Goal: Task Accomplishment & Management: Complete application form

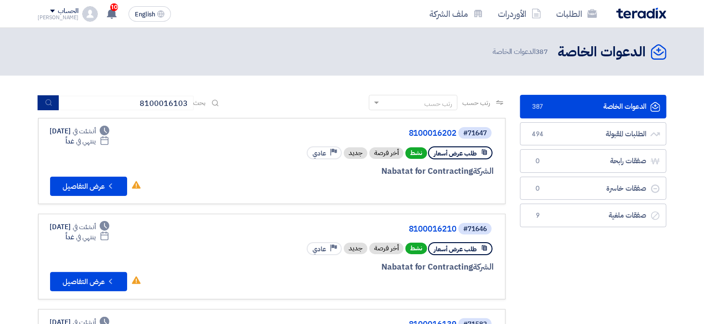
type input "8100016103"
click at [48, 107] on button "submit" at bounding box center [48, 102] width 21 height 15
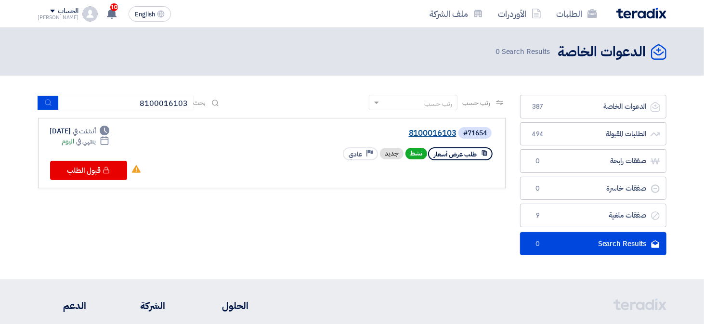
click at [448, 133] on link "8100016103" at bounding box center [360, 133] width 193 height 9
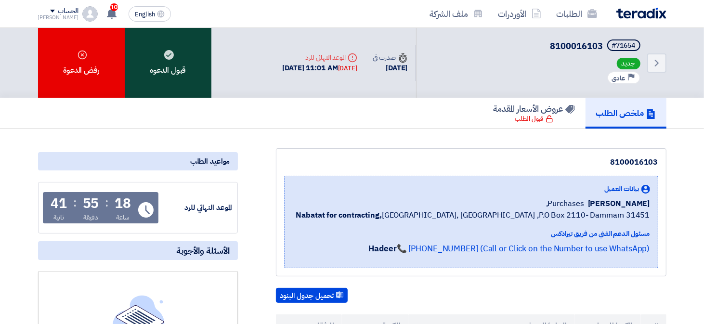
click at [176, 67] on div "قبول الدعوه" at bounding box center [168, 63] width 87 height 70
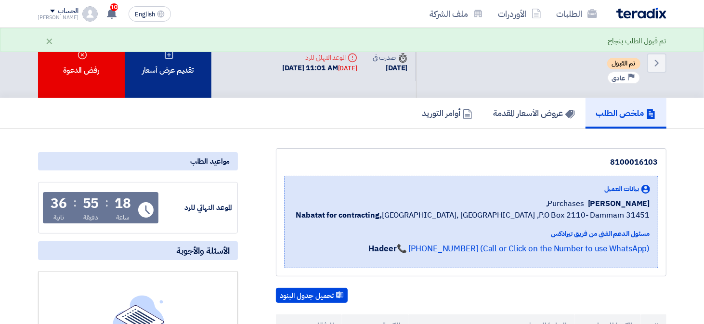
click at [177, 75] on div "تقديم عرض أسعار" at bounding box center [168, 63] width 87 height 70
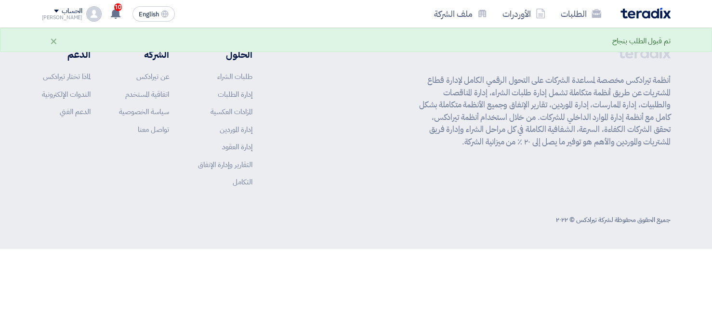
click at [400, 157] on div "أنظمة تيرادكس مخصصة لمساعدة الشركات على التحول الرقمي الكامل لإدارة قطاع المشتر…" at bounding box center [356, 124] width 629 height 155
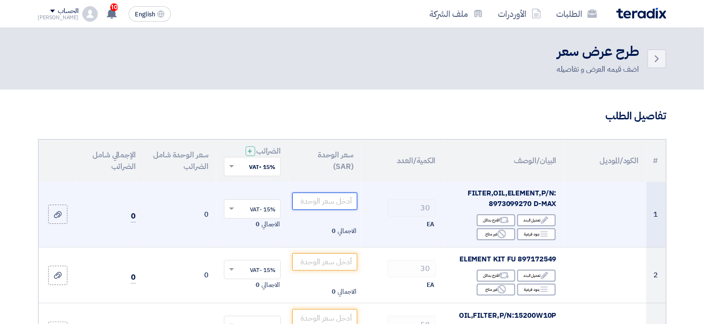
click at [329, 199] on input "number" at bounding box center [324, 201] width 65 height 17
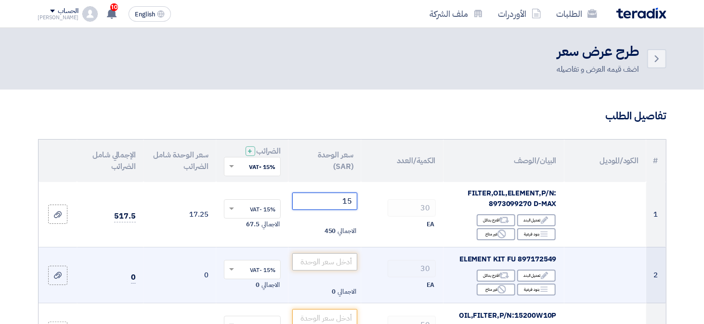
type input "15"
click at [336, 266] on input "number" at bounding box center [324, 261] width 65 height 17
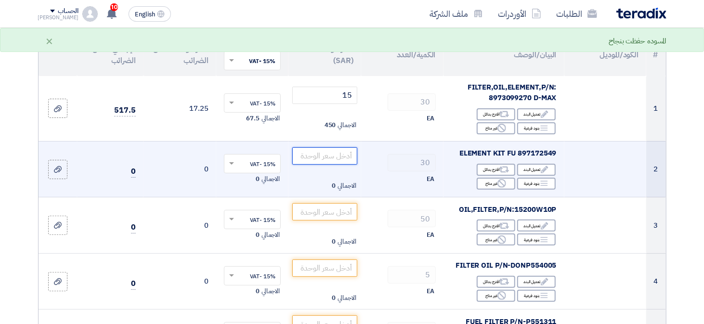
scroll to position [106, 0]
type input "25"
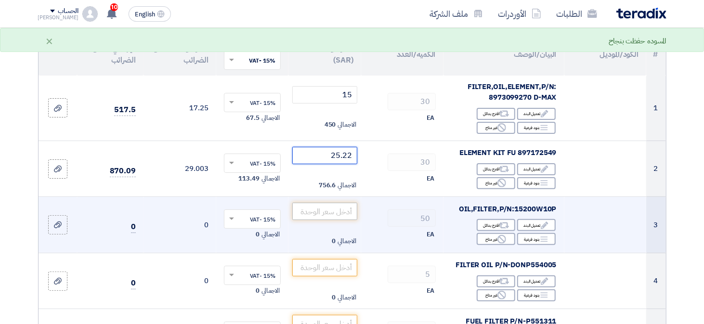
type input "25.22"
click at [339, 217] on input "number" at bounding box center [324, 211] width 65 height 17
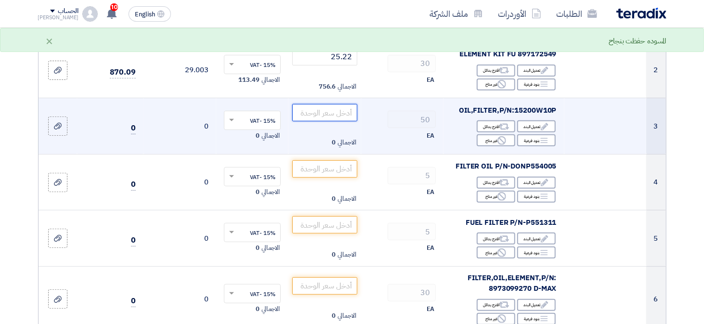
scroll to position [208, 0]
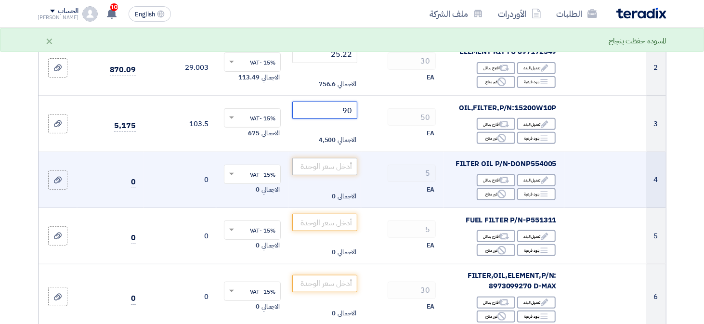
type input "90"
click at [346, 170] on input "number" at bounding box center [324, 166] width 65 height 17
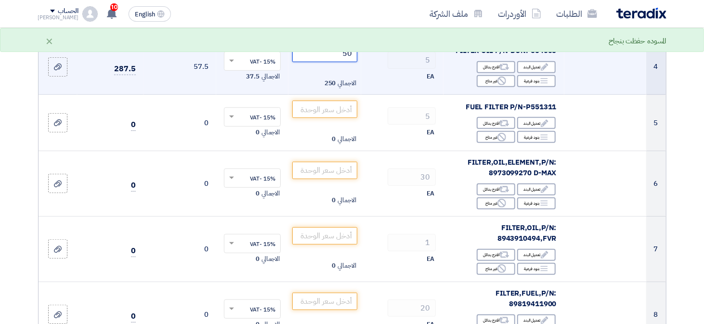
scroll to position [320, 0]
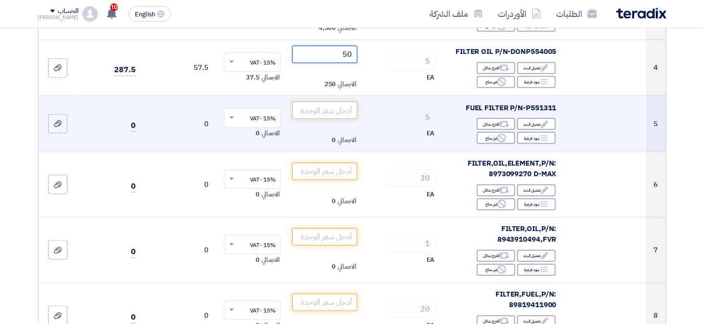
type input "50"
click at [339, 115] on input "number" at bounding box center [324, 110] width 65 height 17
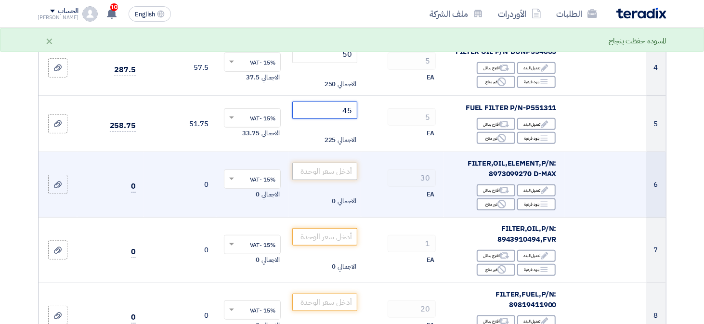
type input "45"
click at [338, 174] on input "number" at bounding box center [324, 171] width 65 height 17
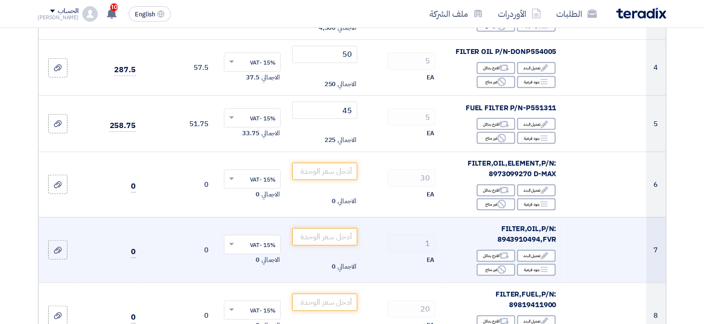
click at [499, 217] on td "FILTER,OIL,P/N: 8943910494,FVR Edit تعديل البند Alternative اقترح بدائل Breakdo…" at bounding box center [504, 250] width 121 height 66
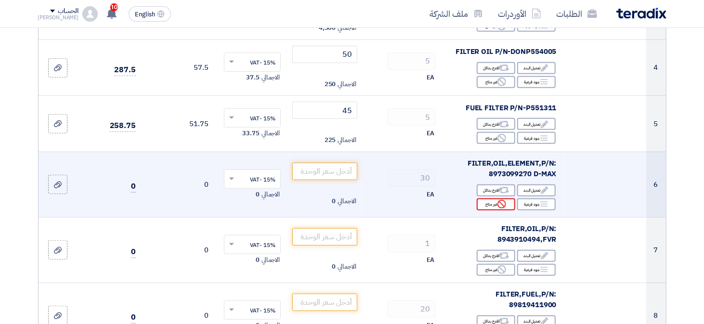
click at [501, 204] on icon "Reject" at bounding box center [502, 204] width 9 height 9
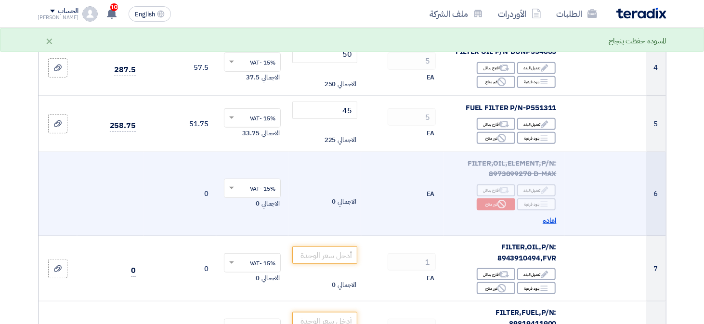
click at [551, 222] on span "اعاده" at bounding box center [550, 220] width 14 height 11
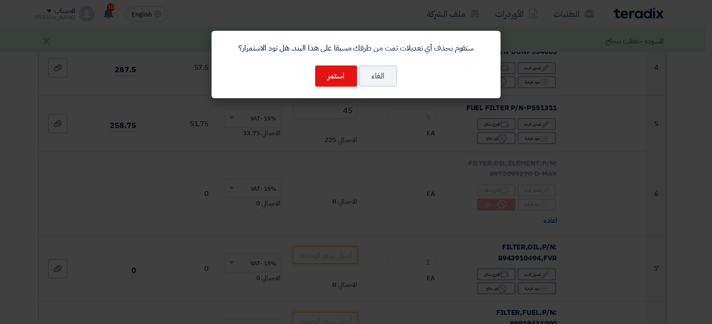
click at [334, 93] on div "ستقوم بحذف أي تعديلات تمت من طرفك مسبقا على هذا البند. هل تود الاستمرار؟ الغاء …" at bounding box center [356, 64] width 289 height 67
click at [340, 79] on button "استمر" at bounding box center [336, 76] width 42 height 21
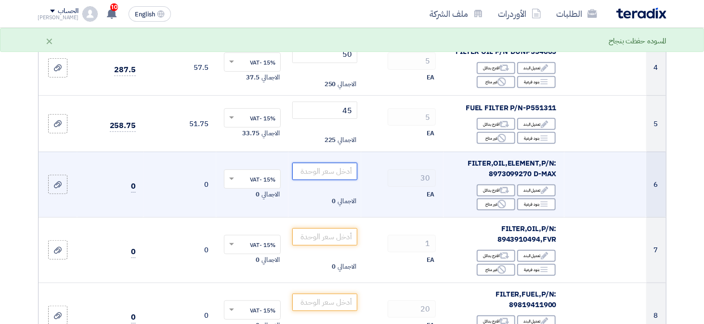
click at [344, 175] on input "number" at bounding box center [324, 171] width 65 height 17
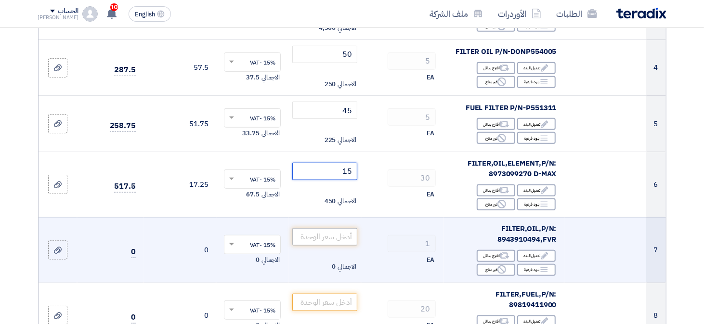
type input "15"
click at [344, 239] on input "number" at bounding box center [324, 236] width 65 height 17
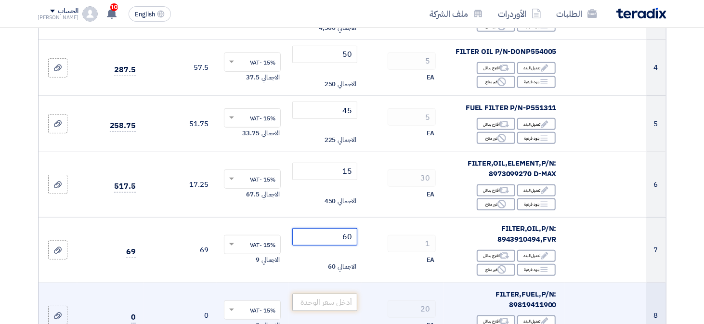
type input "60"
click at [341, 305] on input "number" at bounding box center [324, 302] width 65 height 17
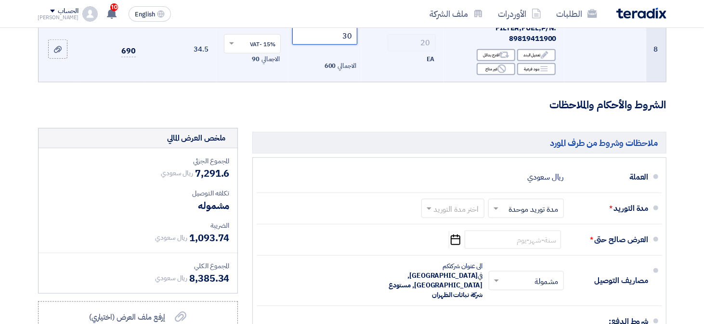
scroll to position [590, 0]
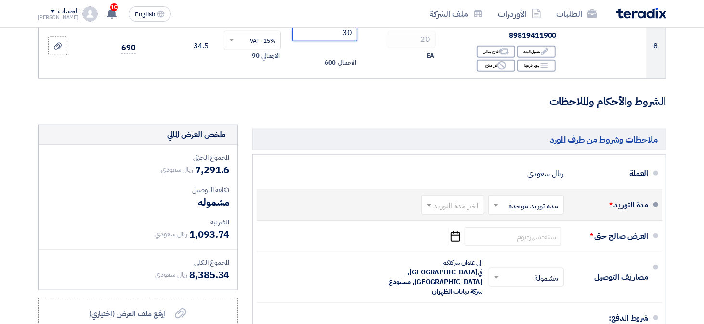
click at [457, 206] on input "text" at bounding box center [451, 206] width 58 height 14
type input "30"
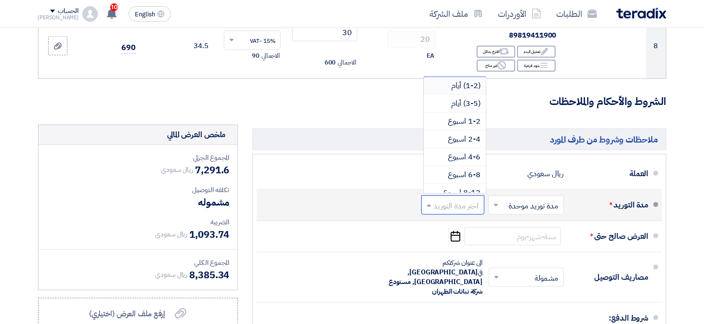
click at [477, 86] on span "(1-2) أيام" at bounding box center [466, 86] width 29 height 12
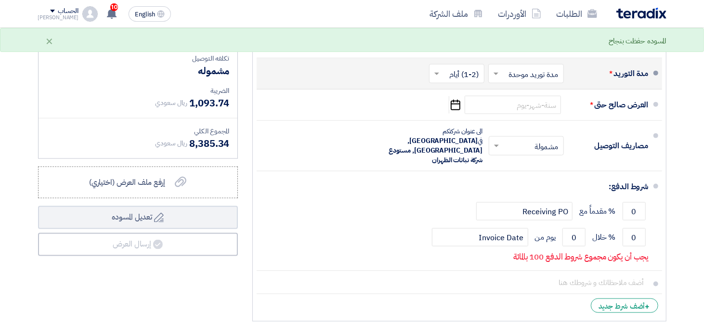
scroll to position [722, 0]
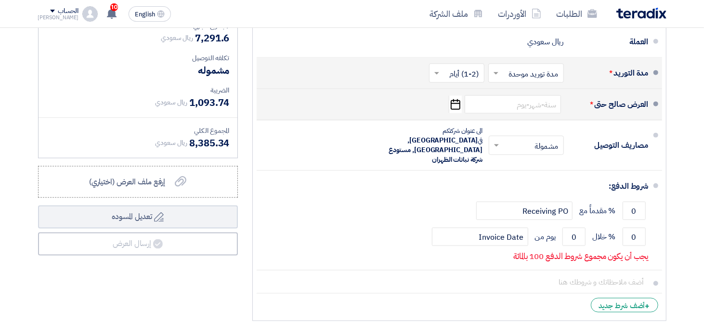
click at [451, 107] on icon "Pick a date" at bounding box center [455, 104] width 13 height 17
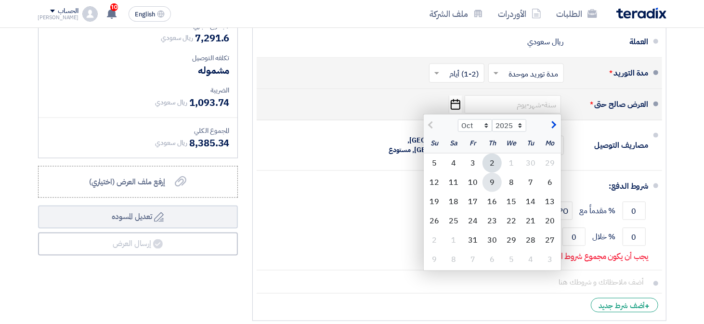
click at [497, 181] on div "9" at bounding box center [492, 182] width 19 height 19
type input "[DATE]"
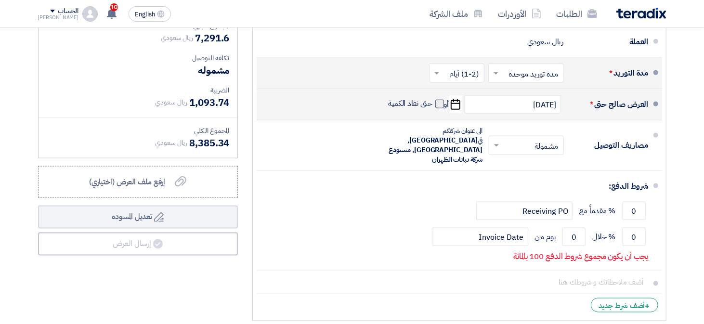
click at [439, 103] on span at bounding box center [440, 104] width 9 height 9
click at [433, 103] on input "حتى نفاذ الكمية" at bounding box center [409, 108] width 46 height 18
checkbox input "true"
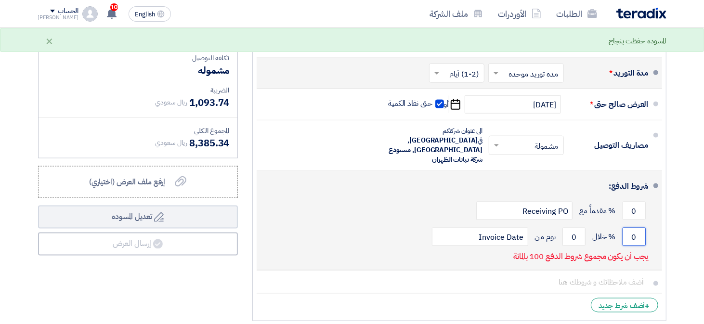
click at [629, 229] on input "0" at bounding box center [634, 237] width 23 height 18
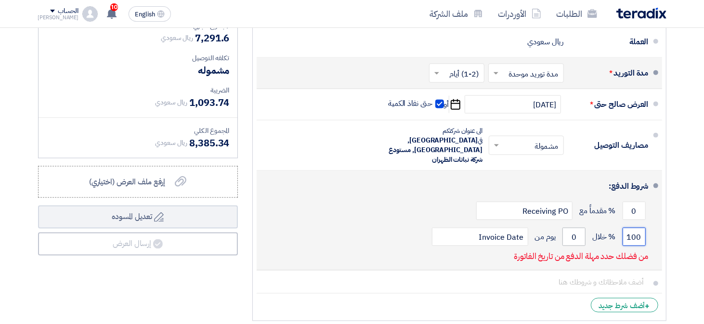
type input "100"
click at [569, 231] on input "0" at bounding box center [574, 237] width 23 height 18
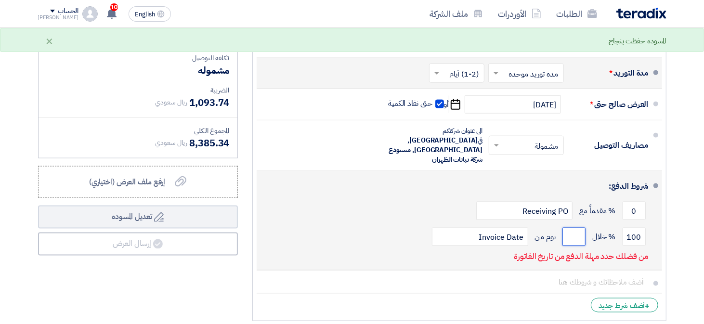
click at [574, 228] on input "number" at bounding box center [574, 237] width 23 height 18
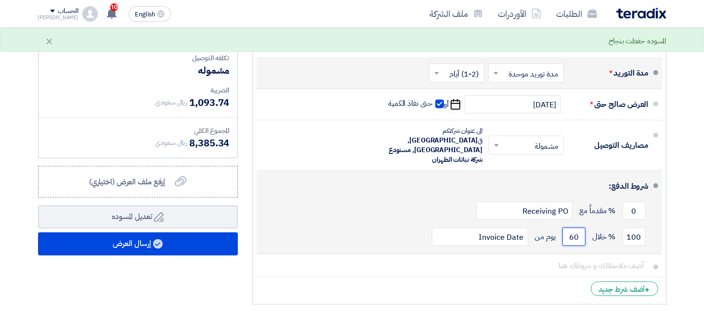
type input "0"
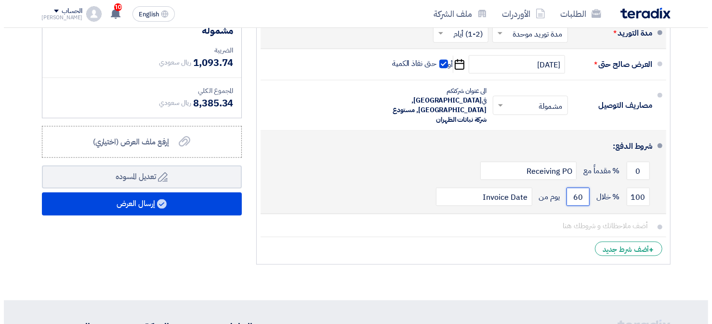
scroll to position [759, 0]
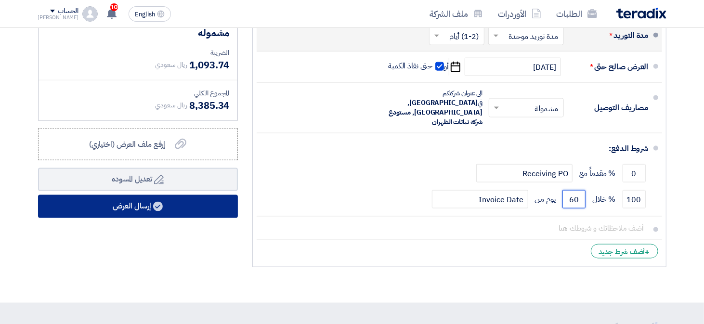
type input "60"
click at [164, 212] on button "إرسال العرض" at bounding box center [138, 206] width 200 height 23
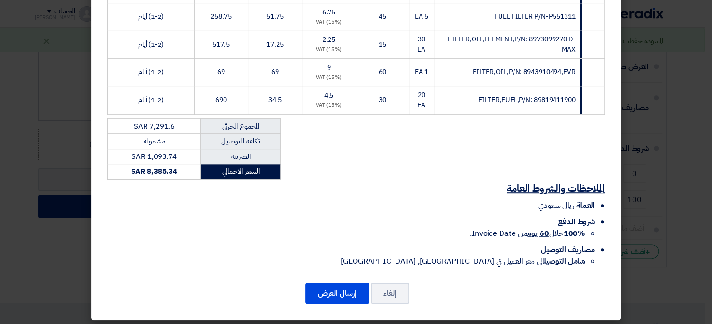
scroll to position [290, 0]
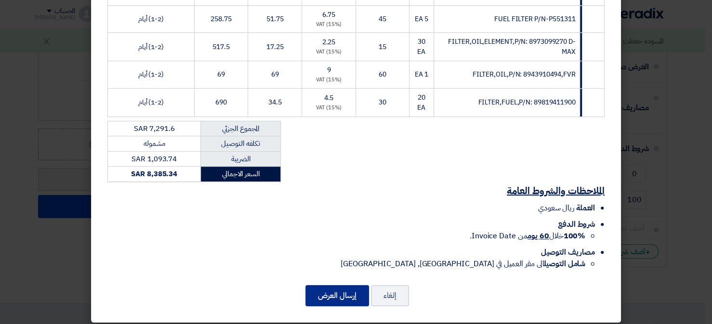
click at [345, 296] on button "إرسال العرض" at bounding box center [338, 295] width 64 height 21
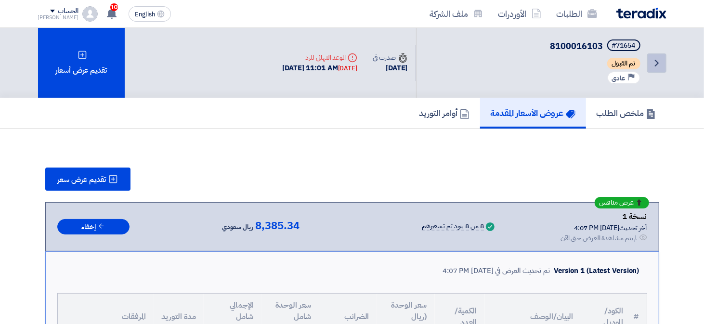
click at [657, 64] on use at bounding box center [657, 63] width 4 height 7
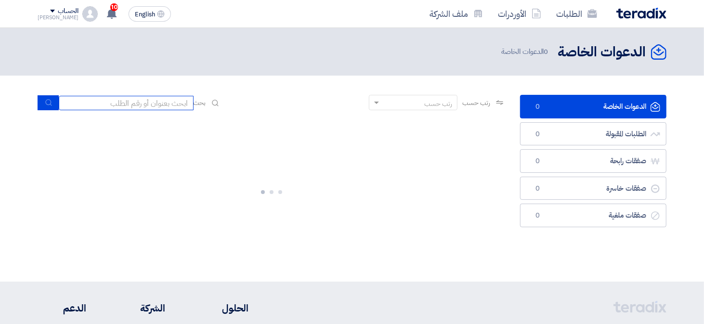
click at [156, 104] on input at bounding box center [126, 103] width 135 height 14
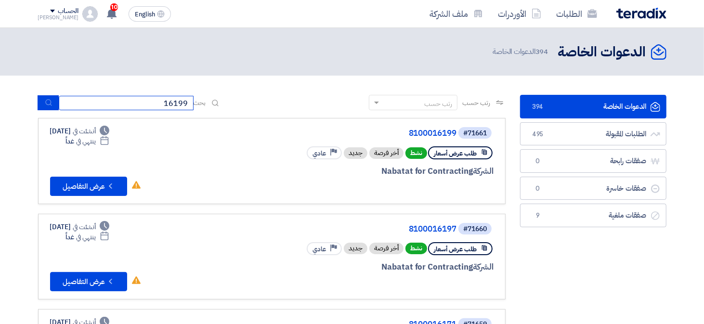
type input "16199"
click at [52, 109] on button "submit" at bounding box center [48, 102] width 21 height 15
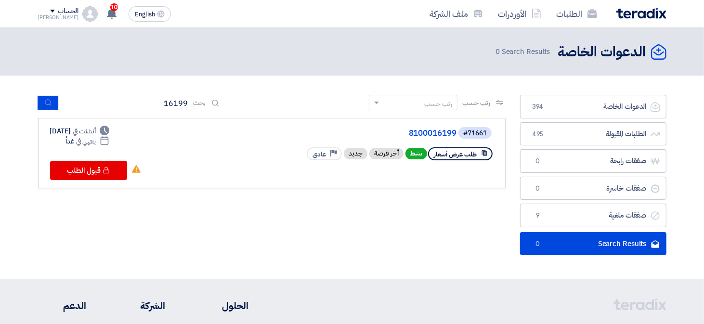
click at [444, 127] on div "#71661 8100016199" at bounding box center [378, 132] width 232 height 13
click at [436, 135] on link "8100016199" at bounding box center [360, 133] width 193 height 9
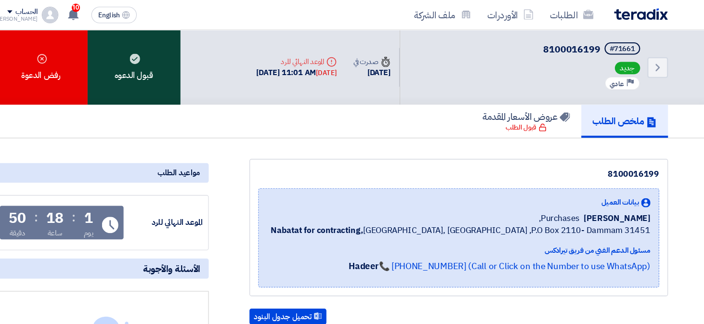
click at [180, 65] on div "قبول الدعوه" at bounding box center [168, 63] width 87 height 70
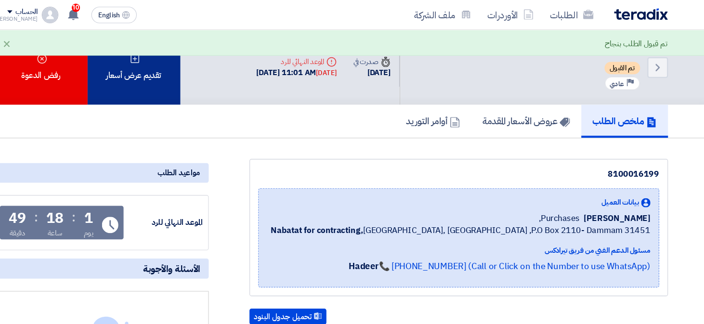
click at [173, 80] on div "تقديم عرض أسعار" at bounding box center [168, 63] width 87 height 70
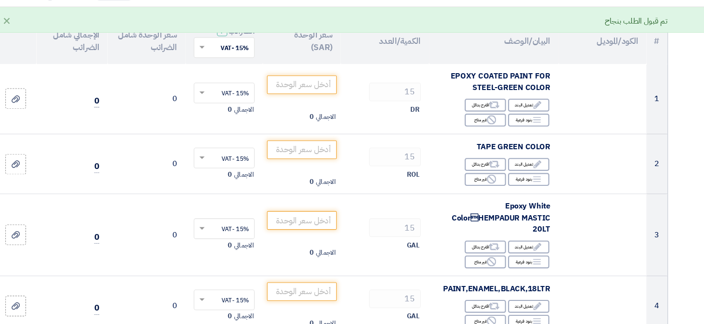
scroll to position [114, 0]
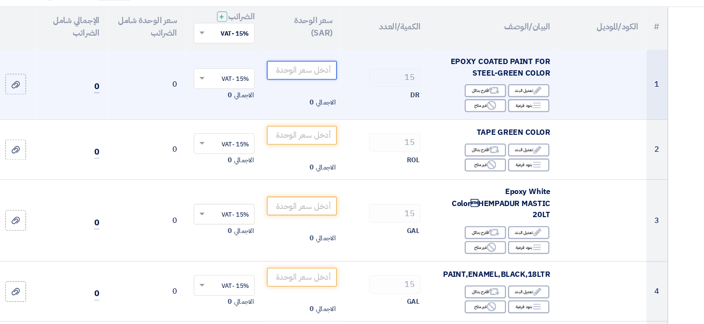
click at [325, 95] on input "number" at bounding box center [324, 87] width 65 height 17
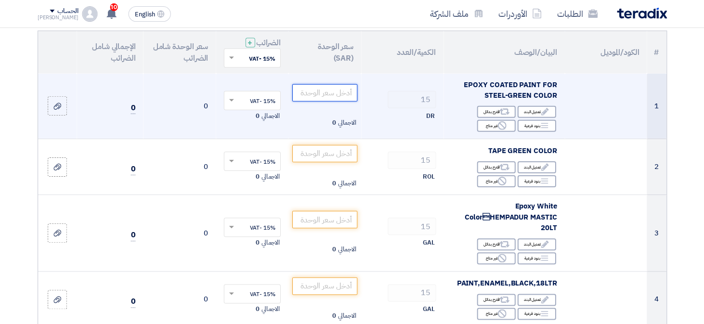
scroll to position [109, 0]
click at [341, 93] on input "number" at bounding box center [324, 92] width 65 height 17
click at [326, 95] on input "number" at bounding box center [324, 92] width 65 height 17
click at [328, 94] on input "number" at bounding box center [324, 92] width 65 height 17
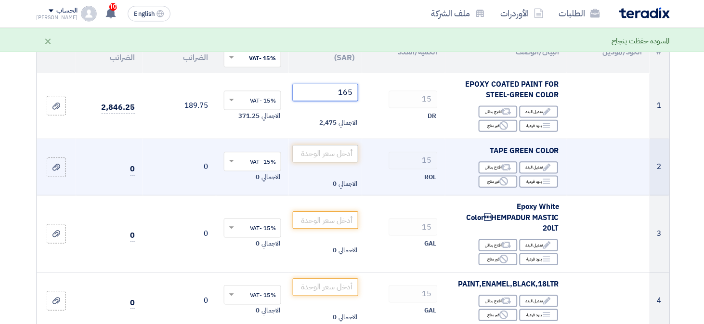
type input "165"
click at [332, 157] on input "number" at bounding box center [324, 153] width 65 height 17
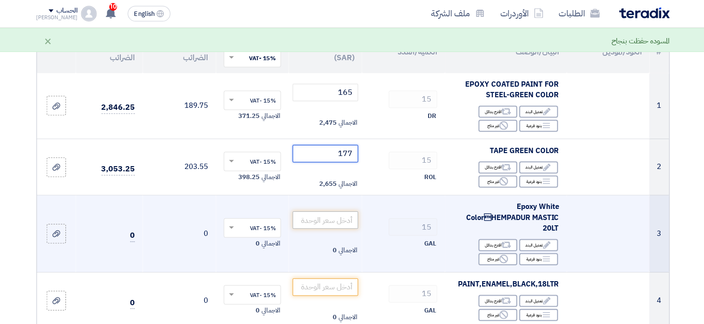
type input "177"
click at [344, 217] on input "number" at bounding box center [324, 219] width 65 height 17
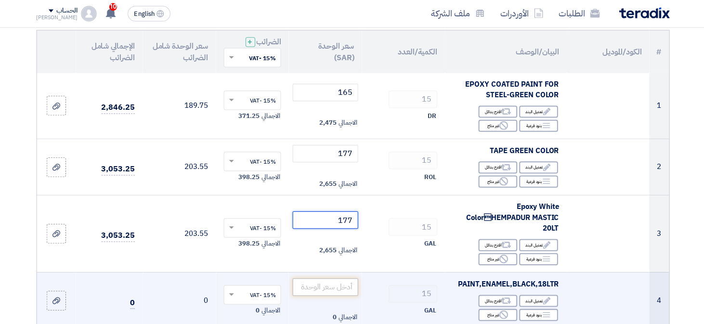
type input "177"
click at [343, 277] on input "number" at bounding box center [324, 285] width 65 height 17
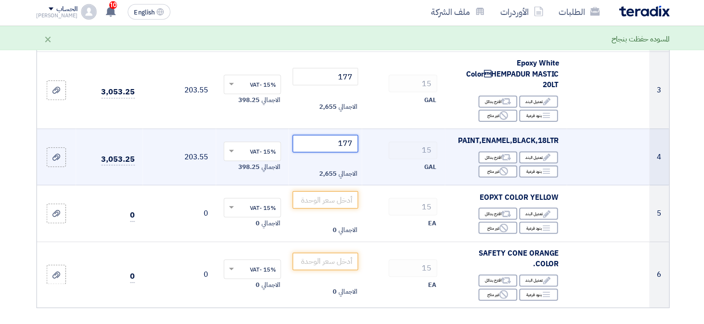
scroll to position [252, 0]
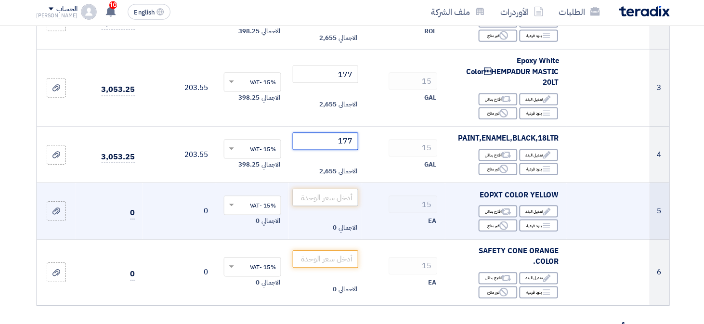
type input "177"
click at [342, 190] on input "number" at bounding box center [324, 198] width 65 height 17
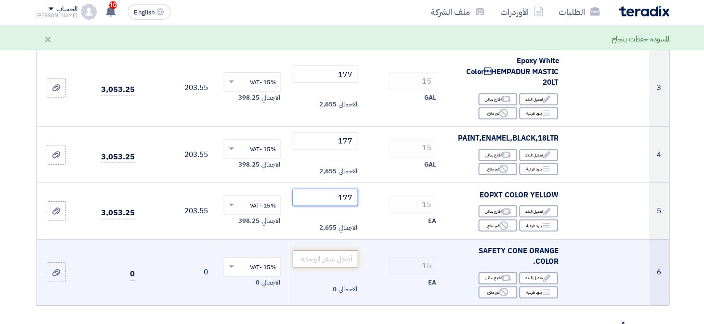
type input "177"
click at [330, 251] on input "number" at bounding box center [324, 259] width 65 height 17
type input "27"
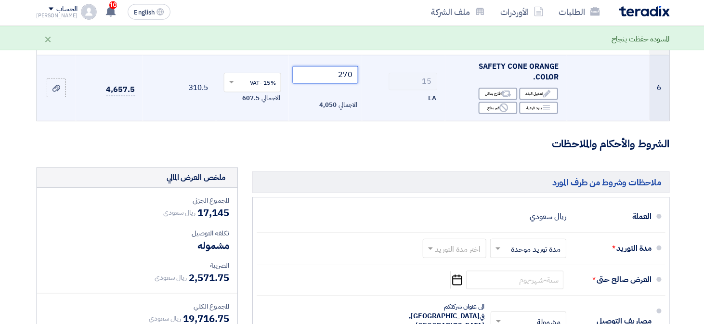
scroll to position [452, 0]
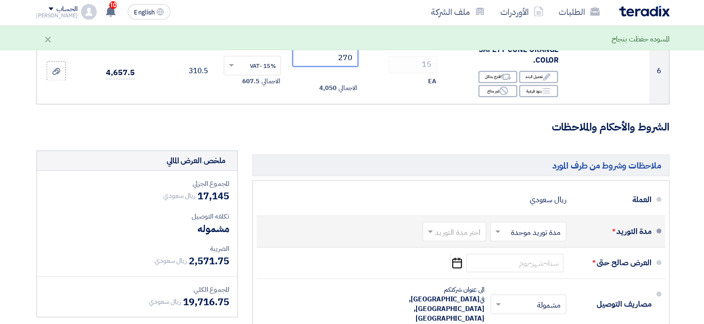
click at [455, 226] on input "text" at bounding box center [451, 233] width 58 height 14
type input "270"
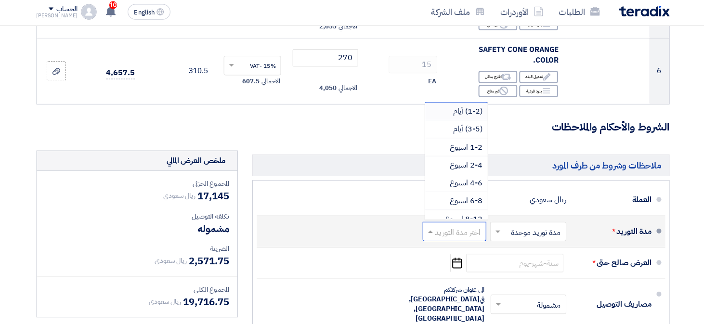
click at [445, 226] on input "text" at bounding box center [451, 233] width 58 height 14
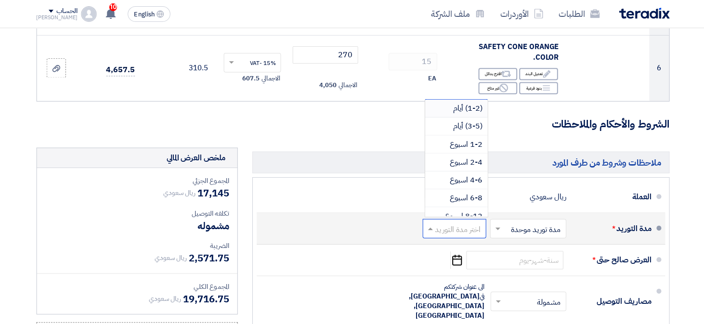
scroll to position [455, 0]
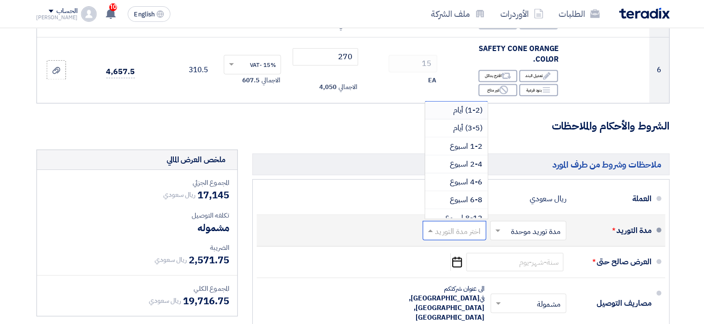
click at [463, 104] on span "(1-2) أيام" at bounding box center [466, 110] width 29 height 12
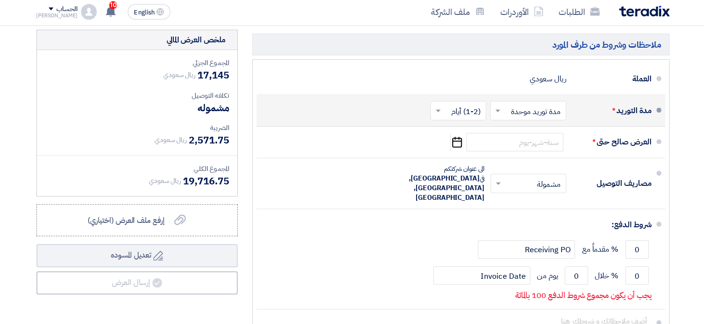
scroll to position [573, 0]
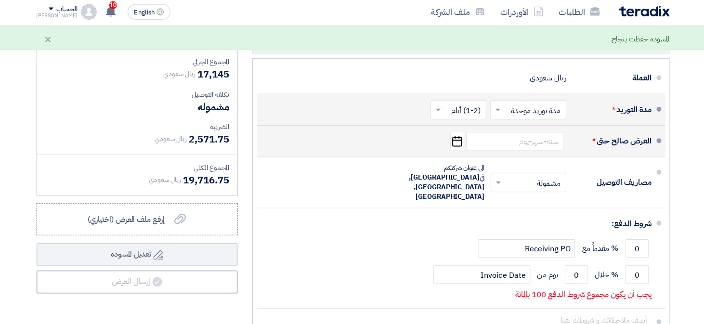
click at [458, 137] on icon "Pick a date" at bounding box center [455, 142] width 13 height 17
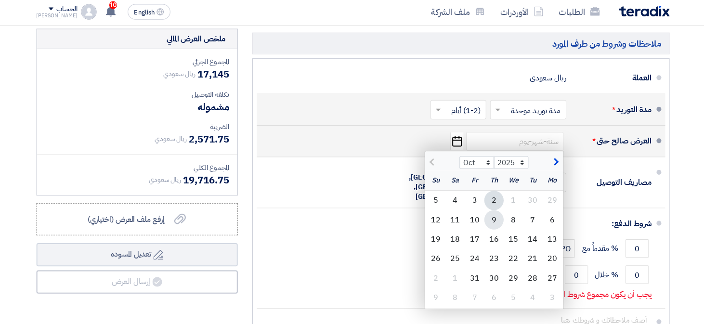
click at [495, 211] on div "9" at bounding box center [492, 220] width 19 height 19
type input "[DATE]"
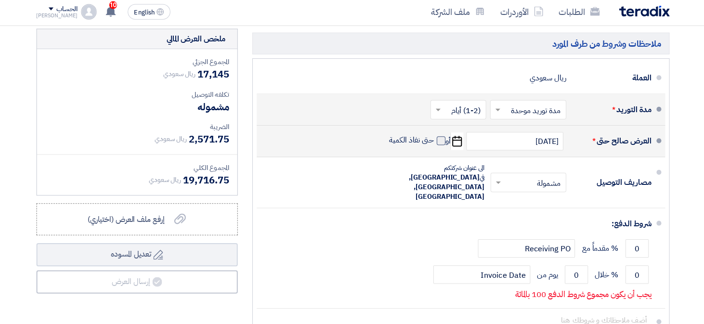
click at [437, 138] on span at bounding box center [440, 142] width 9 height 9
click at [433, 137] on input "حتى نفاذ الكمية" at bounding box center [409, 146] width 46 height 18
checkbox input "true"
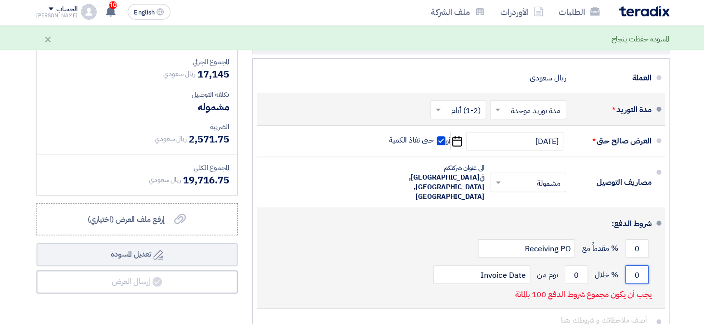
click at [637, 266] on input "0" at bounding box center [634, 275] width 23 height 18
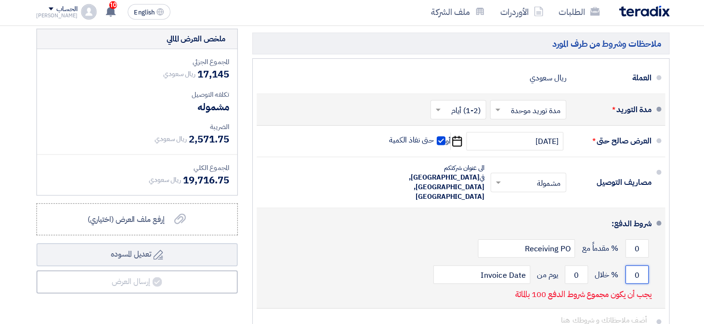
click at [629, 266] on input "0" at bounding box center [634, 275] width 23 height 18
type input "100"
click at [576, 266] on input "0" at bounding box center [574, 275] width 23 height 18
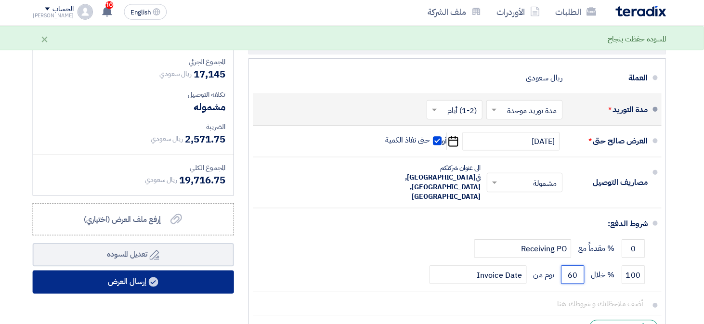
type input "60"
click at [186, 271] on button "إرسال العرض" at bounding box center [138, 282] width 200 height 23
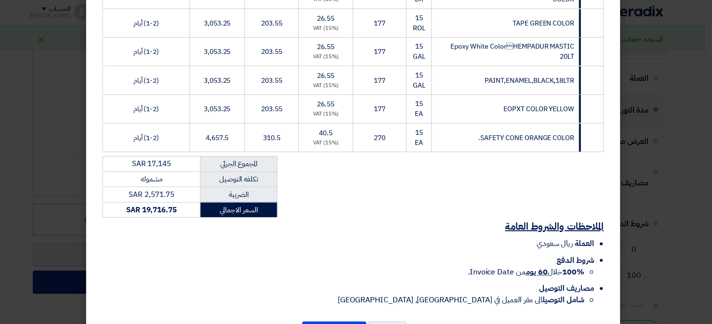
scroll to position [241, 0]
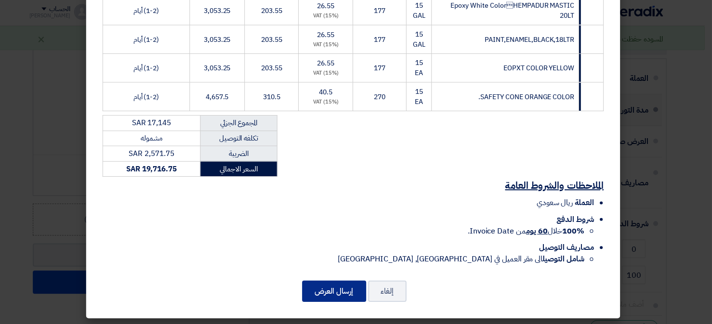
click at [346, 299] on button "إرسال العرض" at bounding box center [338, 291] width 64 height 21
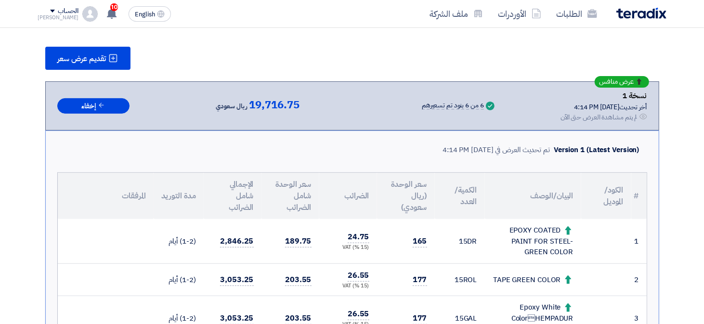
scroll to position [167, 0]
